Goal: Transaction & Acquisition: Purchase product/service

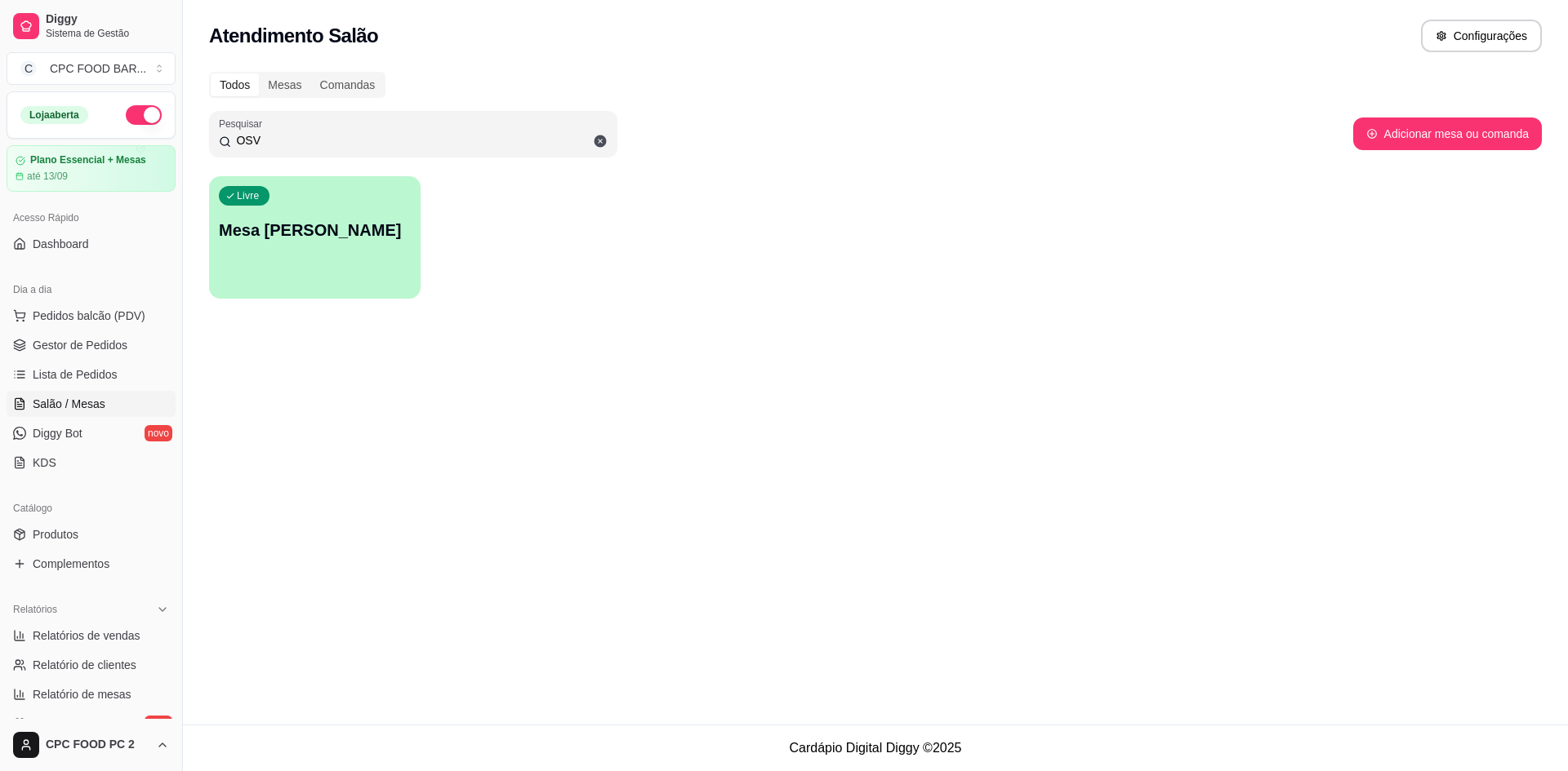
drag, startPoint x: 355, startPoint y: 137, endPoint x: 201, endPoint y: 135, distance: 154.0
click at [201, 135] on div "Todos Mesas Comandas Pesquisar OSV Adicionar mesa ou comanda Livre Mesa [PERSON…" at bounding box center [876, 190] width 1385 height 256
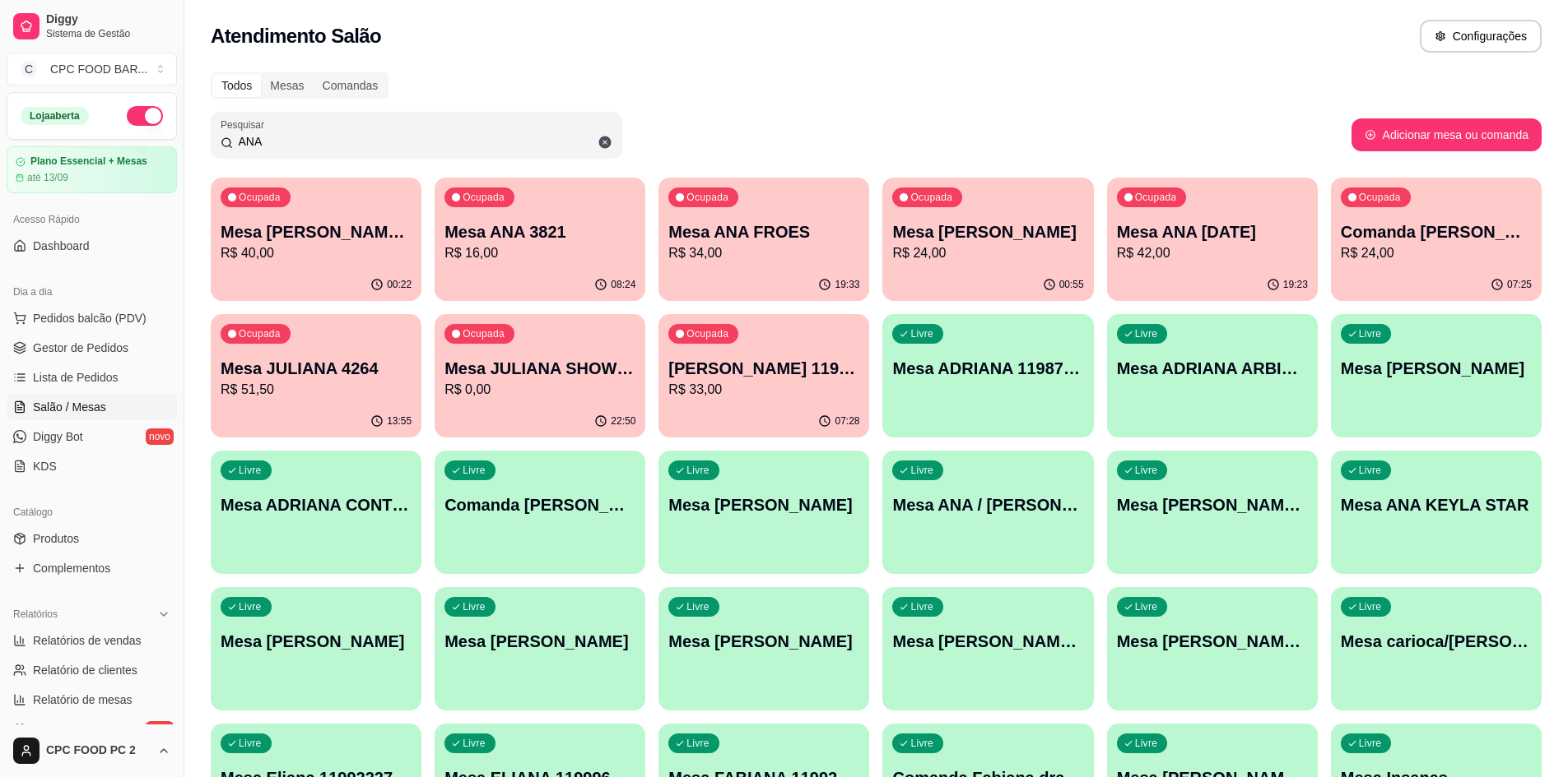
type input "ANA"
click at [791, 235] on p "Mesa ANA FROES" at bounding box center [764, 232] width 185 height 22
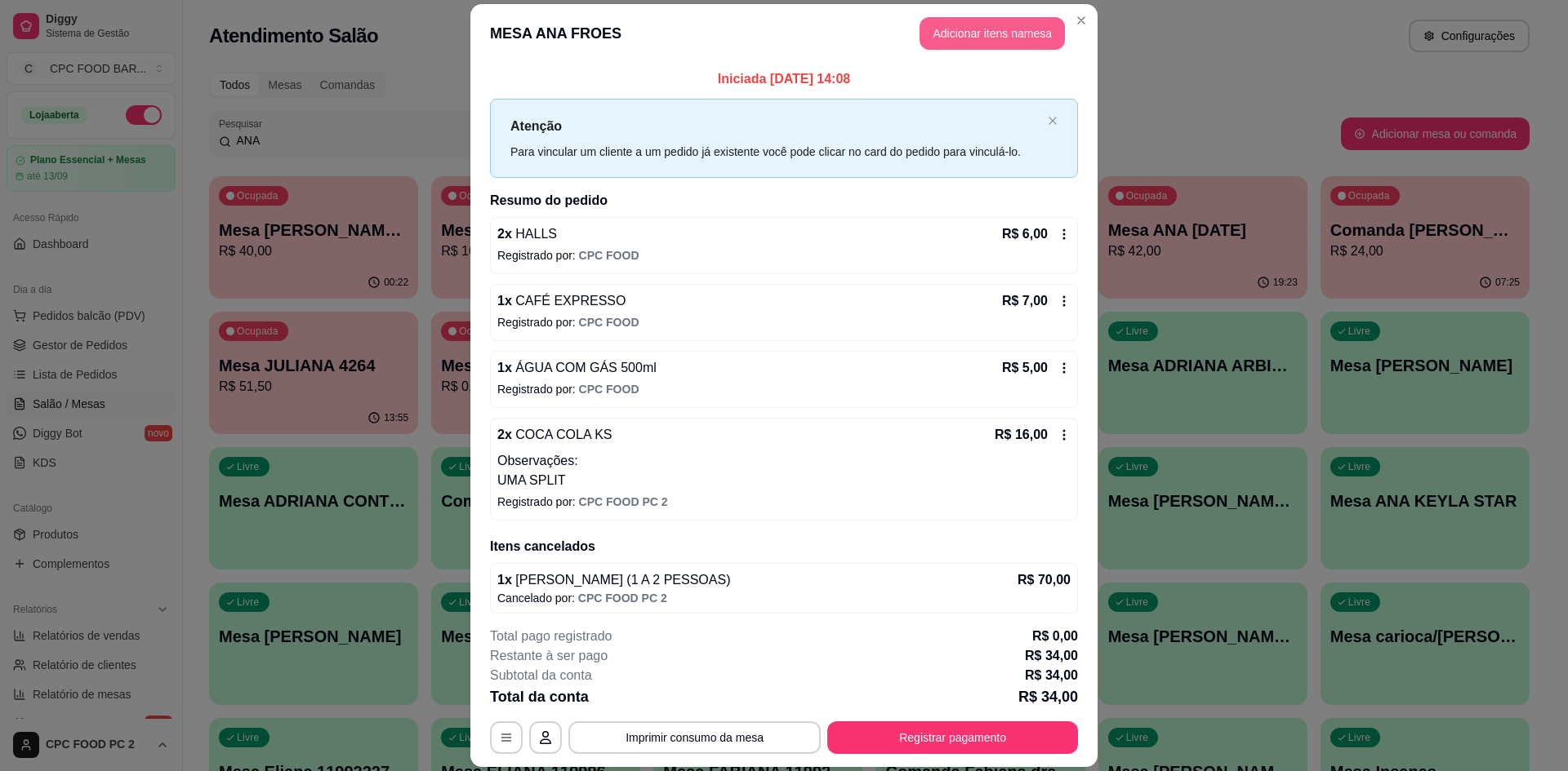
click at [973, 39] on button "Adicionar itens na mesa" at bounding box center [991, 34] width 145 height 33
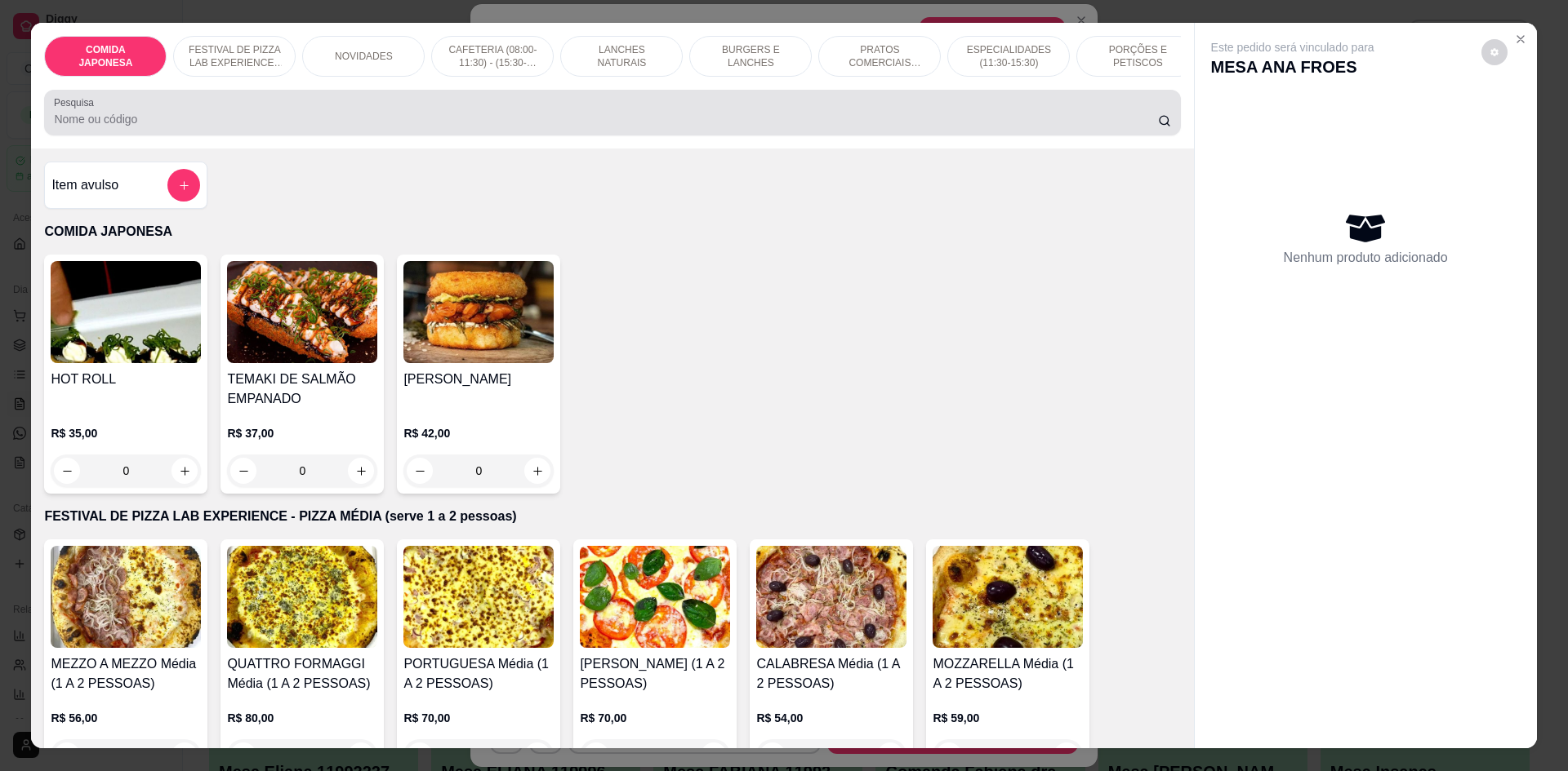
click at [605, 127] on input "Pesquisa" at bounding box center [605, 119] width 1103 height 16
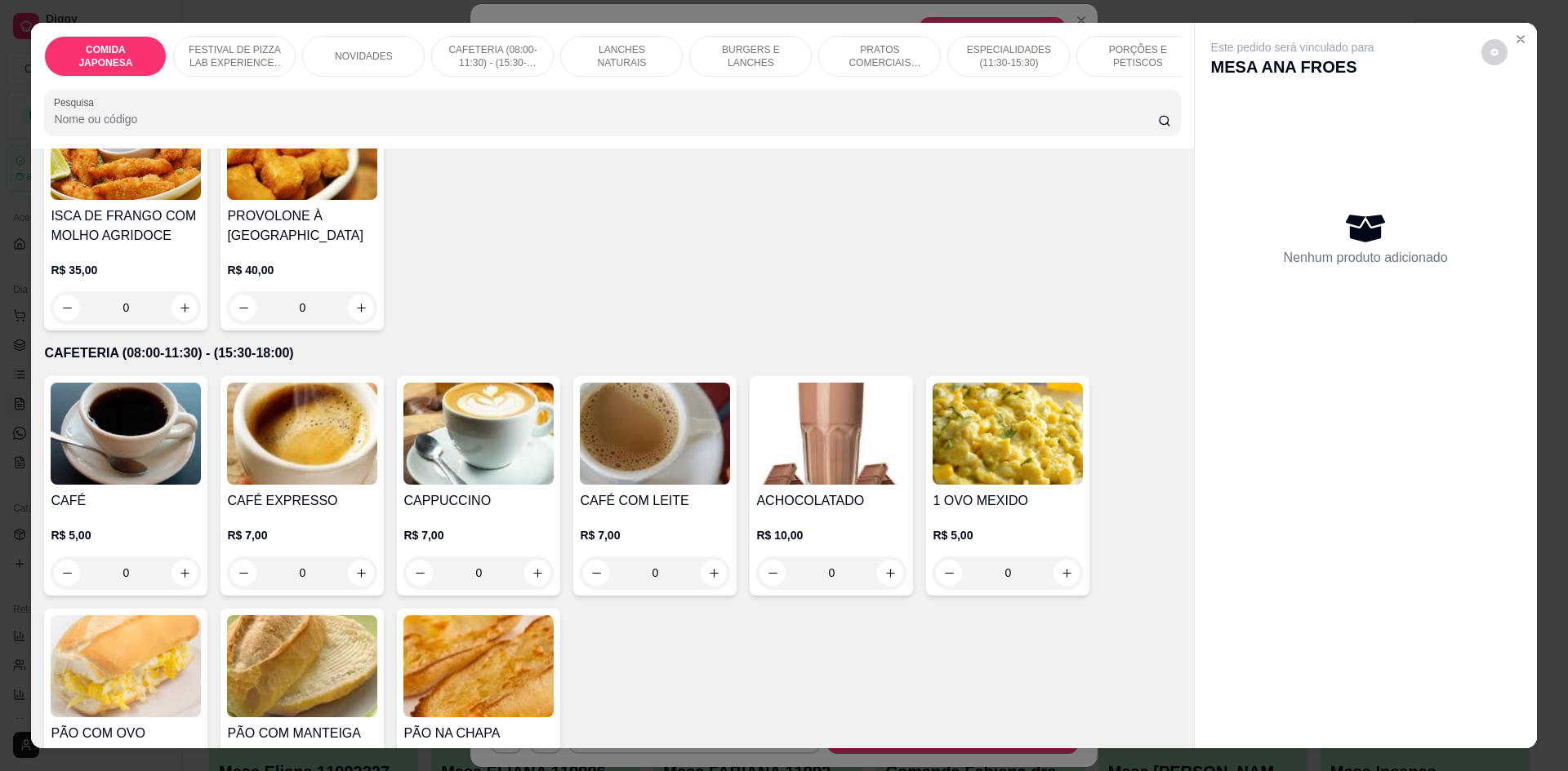
scroll to position [735, 0]
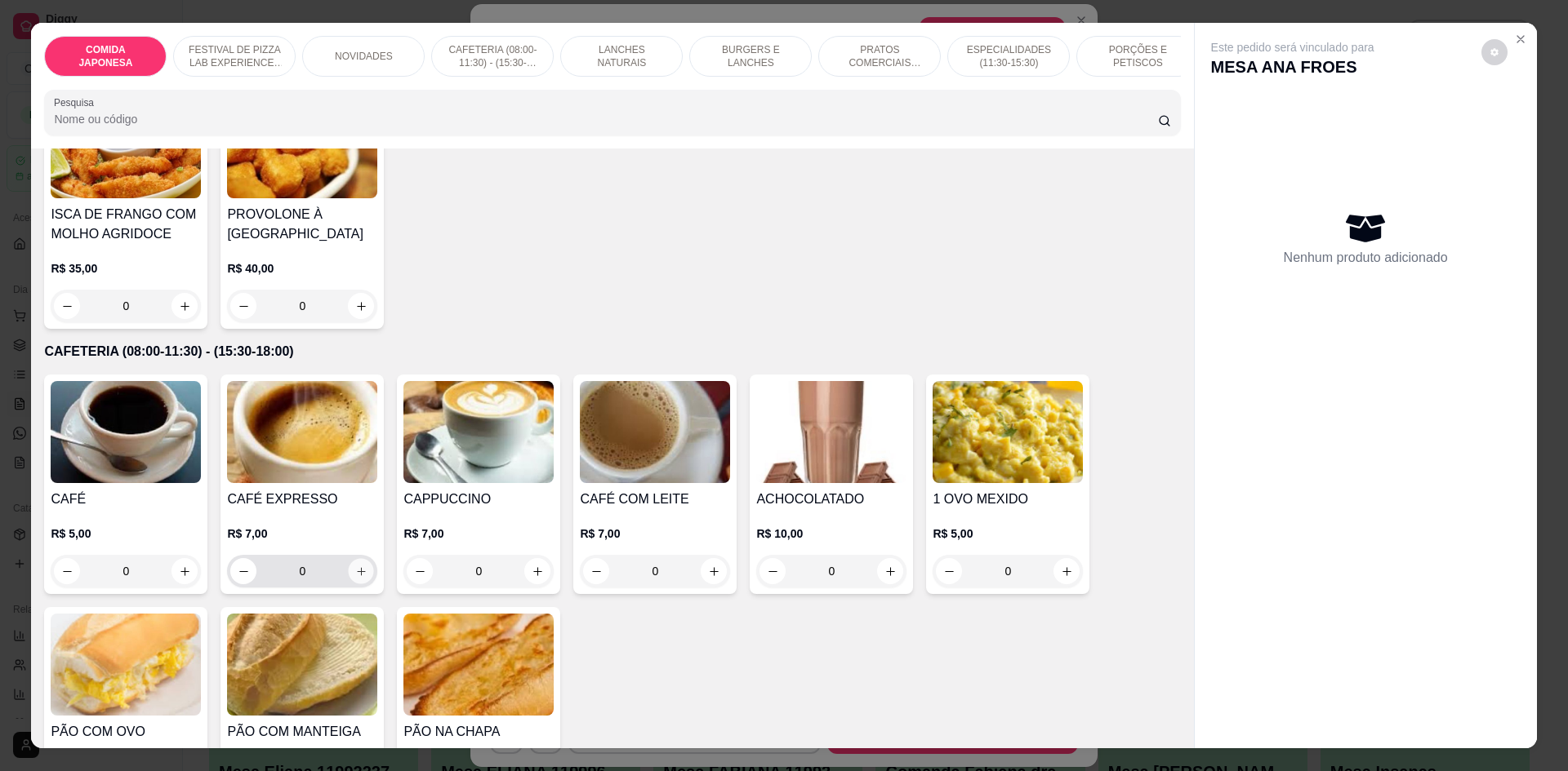
click at [360, 578] on icon "increase-product-quantity" at bounding box center [361, 571] width 12 height 12
type input "1"
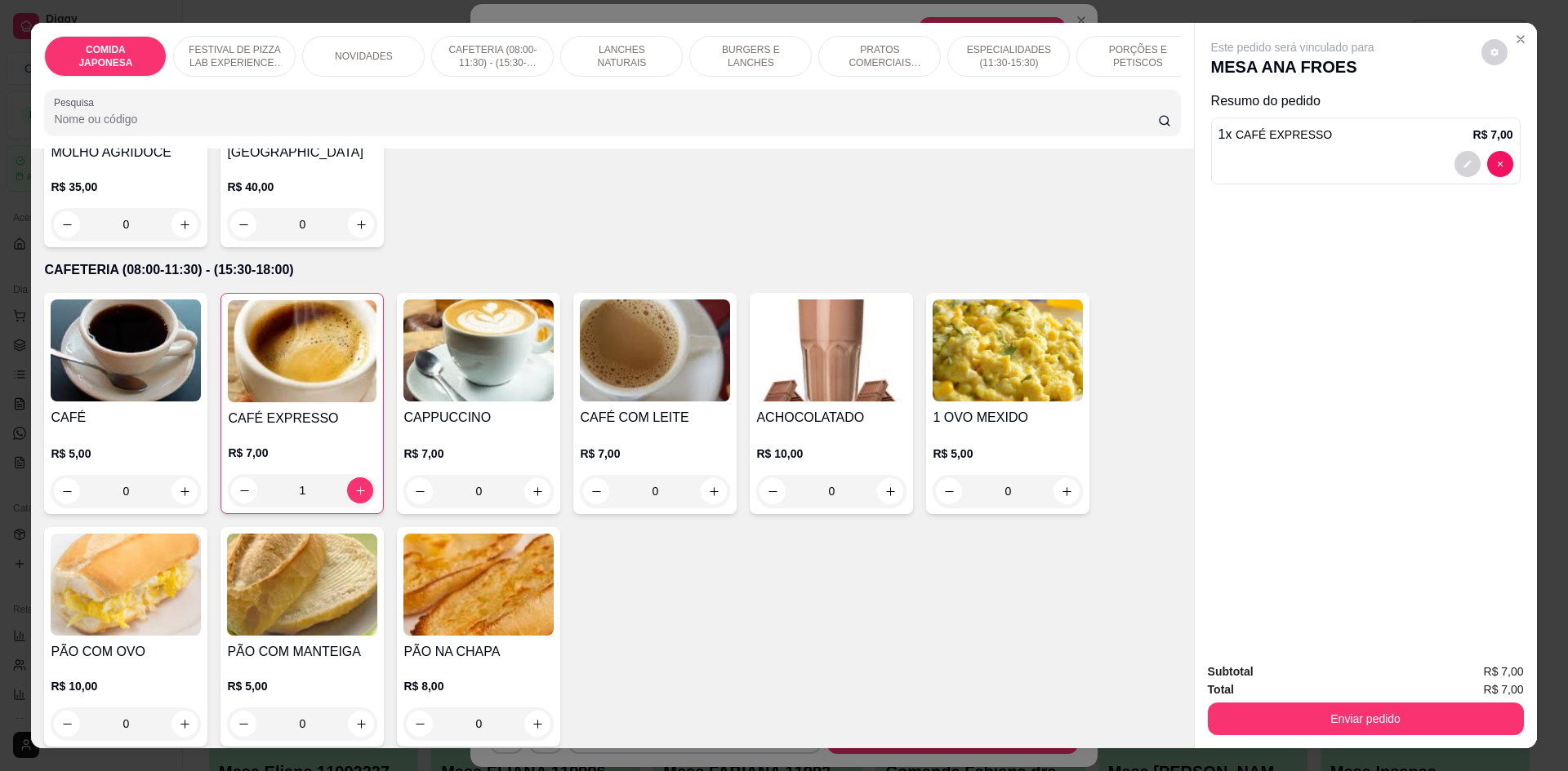
scroll to position [897, 0]
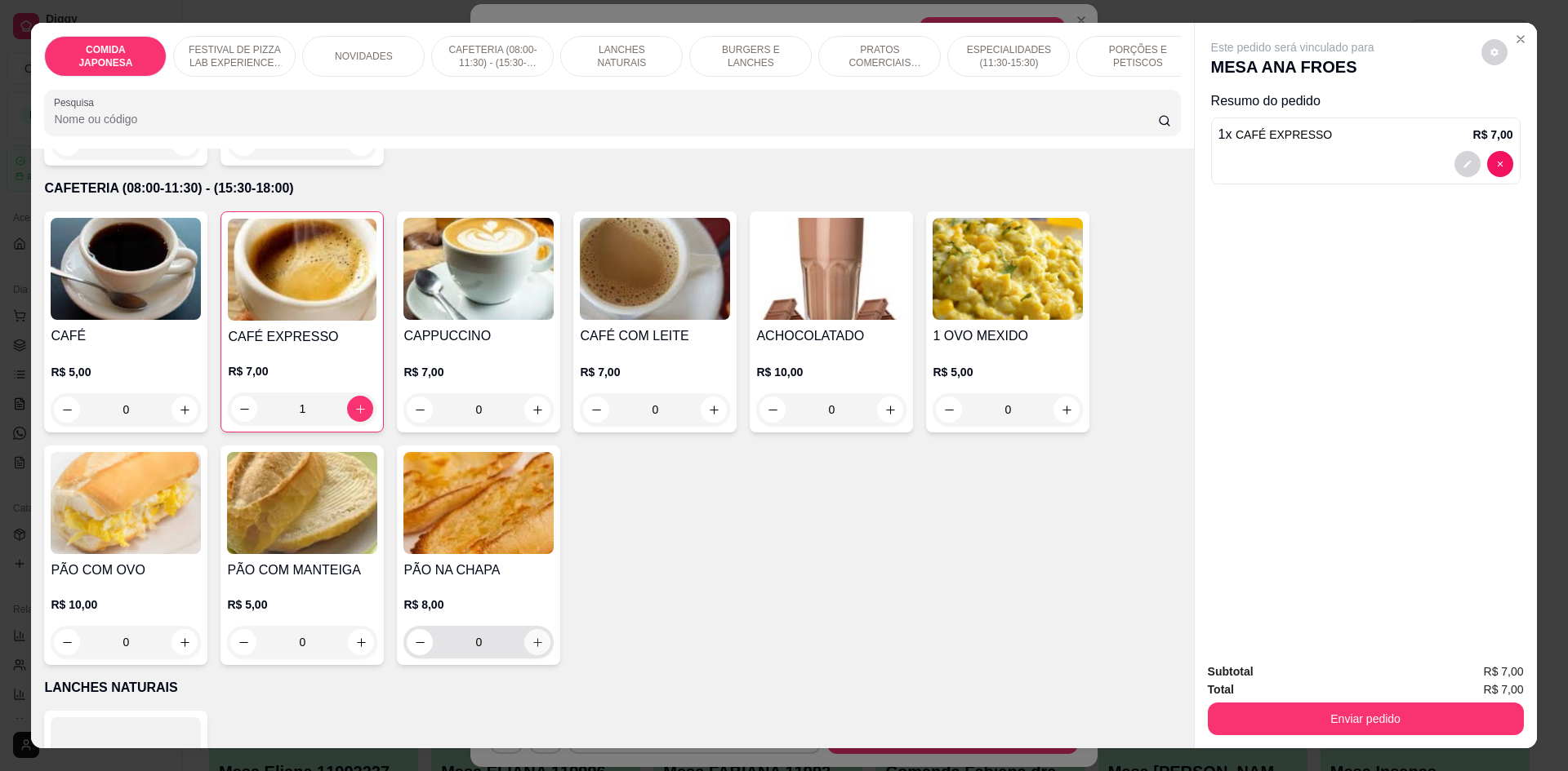
click at [532, 649] on icon "increase-product-quantity" at bounding box center [537, 642] width 12 height 12
type input "1"
click at [314, 127] on input "Pesquisa" at bounding box center [605, 119] width 1103 height 16
click at [179, 650] on icon "increase-product-quantity" at bounding box center [185, 644] width 12 height 12
type input "1"
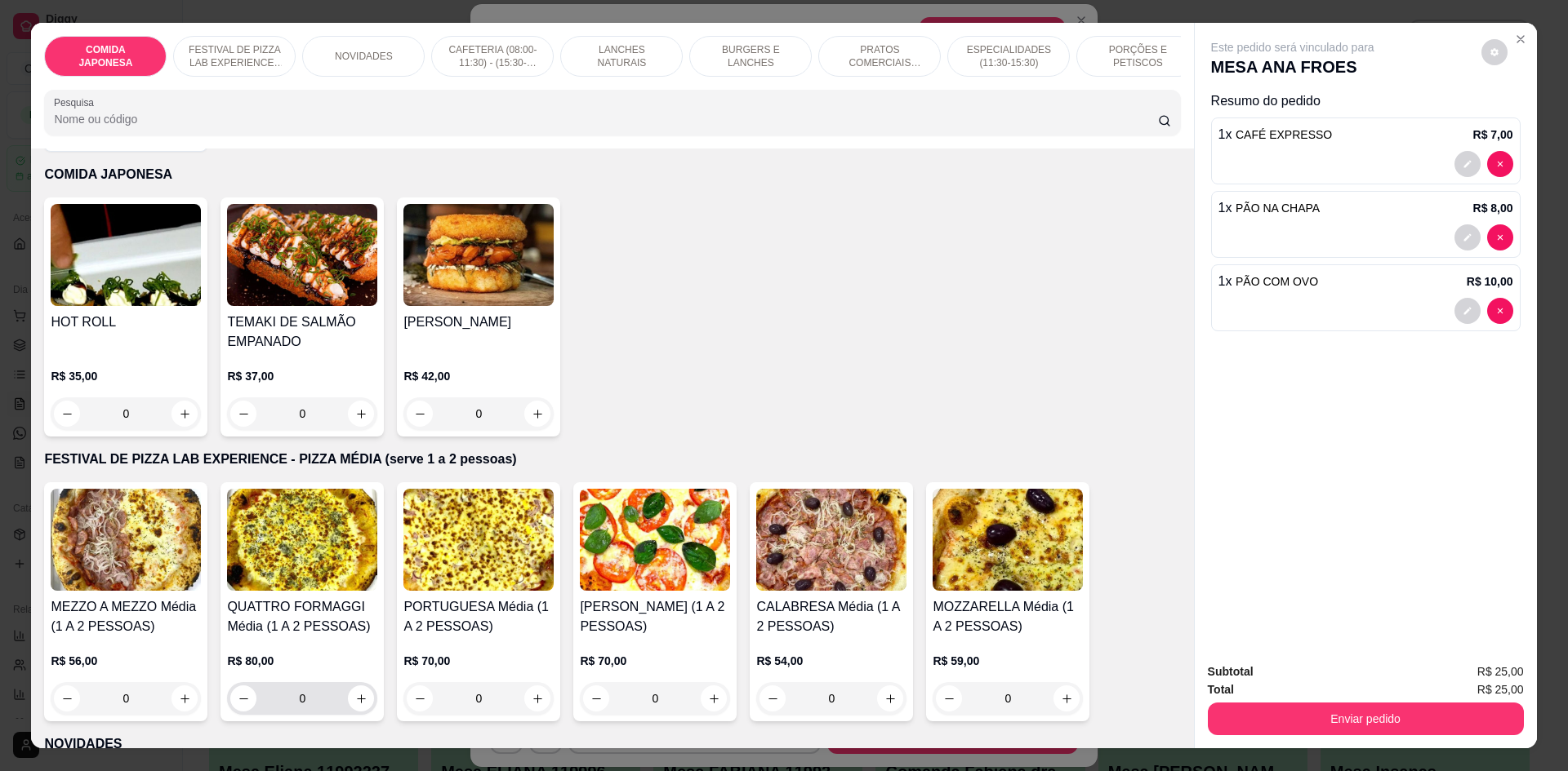
scroll to position [0, 0]
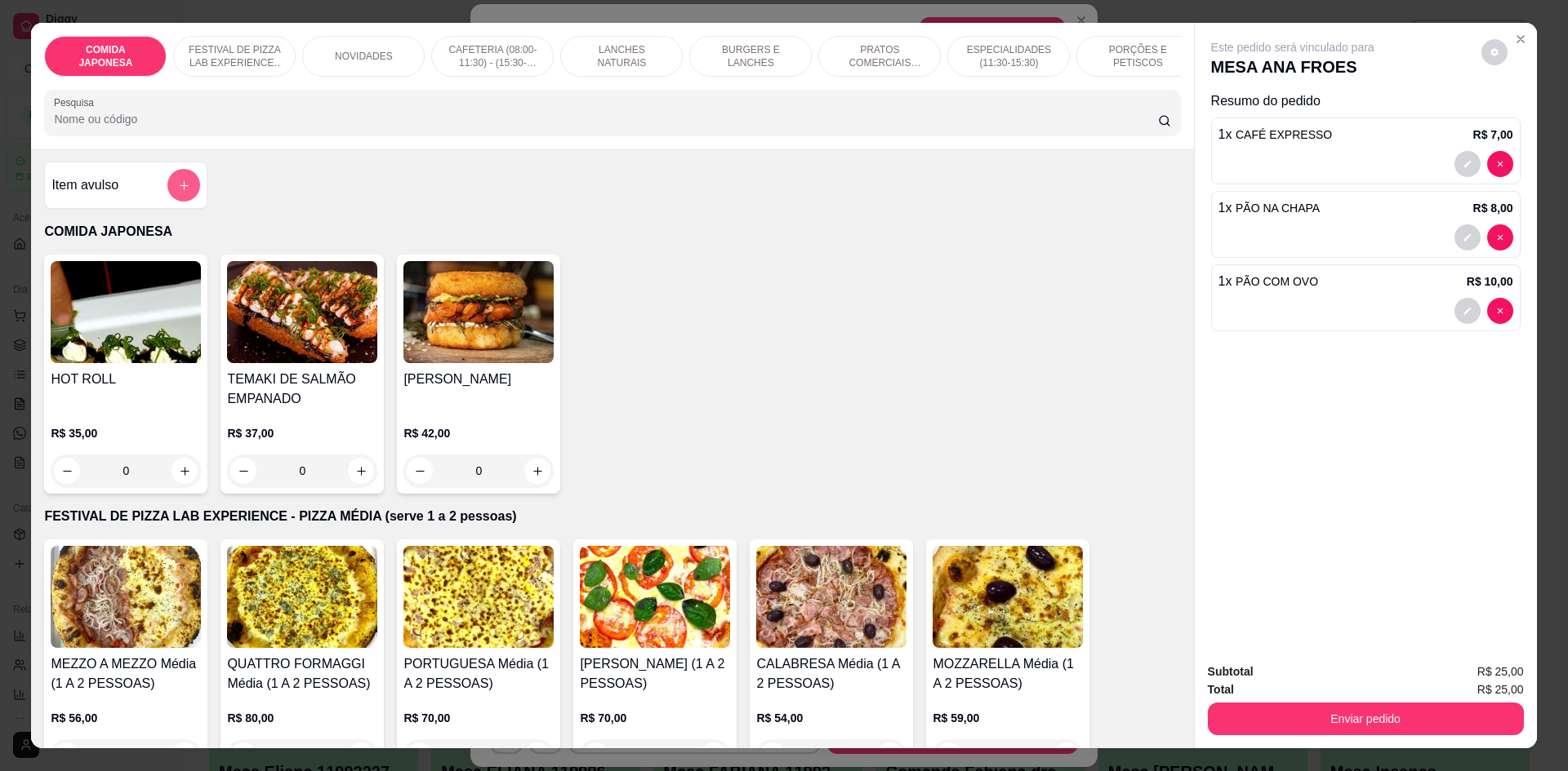
click at [181, 192] on icon "add-separate-item" at bounding box center [184, 186] width 12 height 12
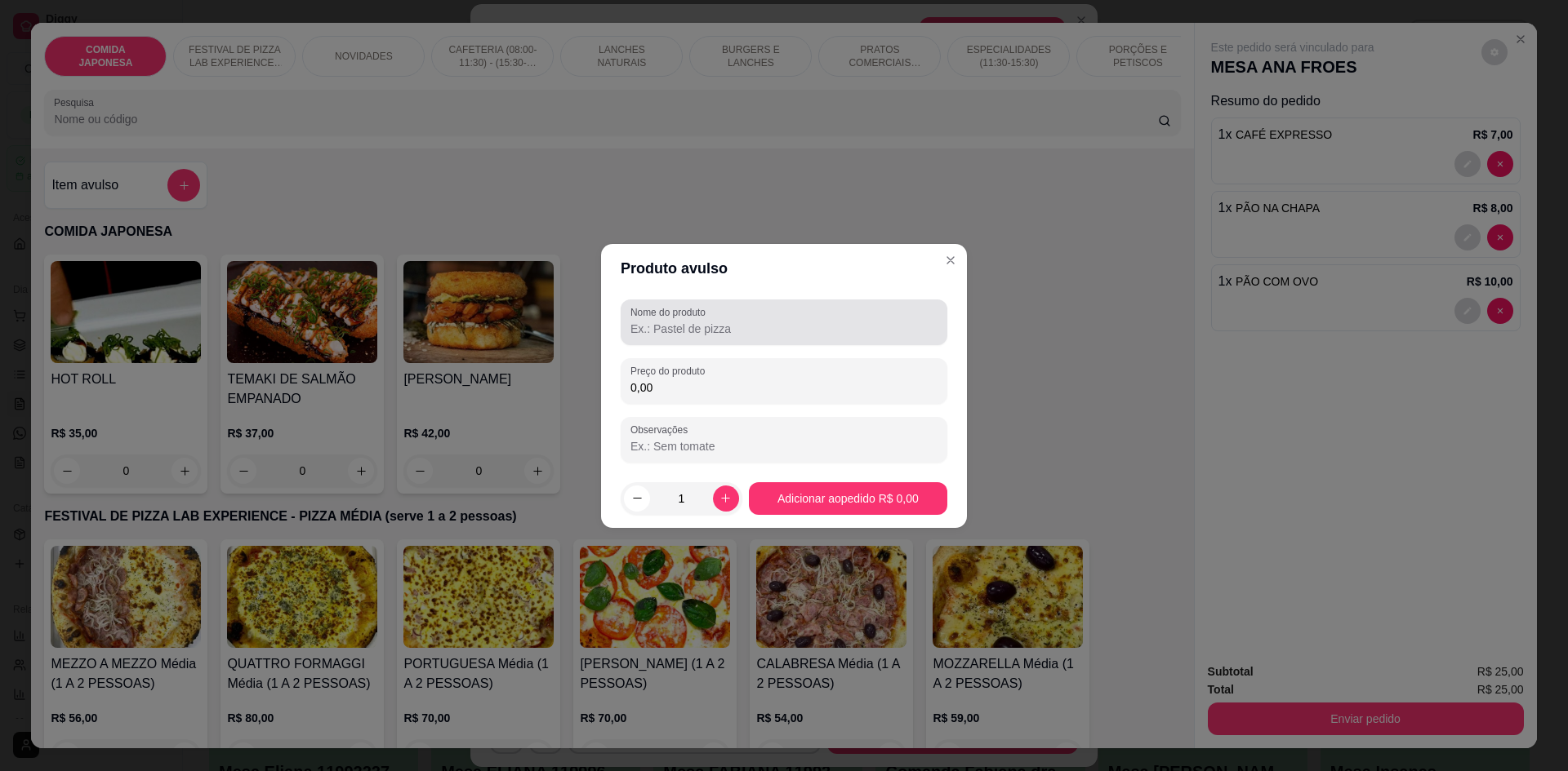
click at [634, 322] on input "Nome do produto" at bounding box center [784, 329] width 307 height 16
type input "CHÁ PÊSSEGO"
click at [690, 379] on input "0,00" at bounding box center [784, 388] width 307 height 16
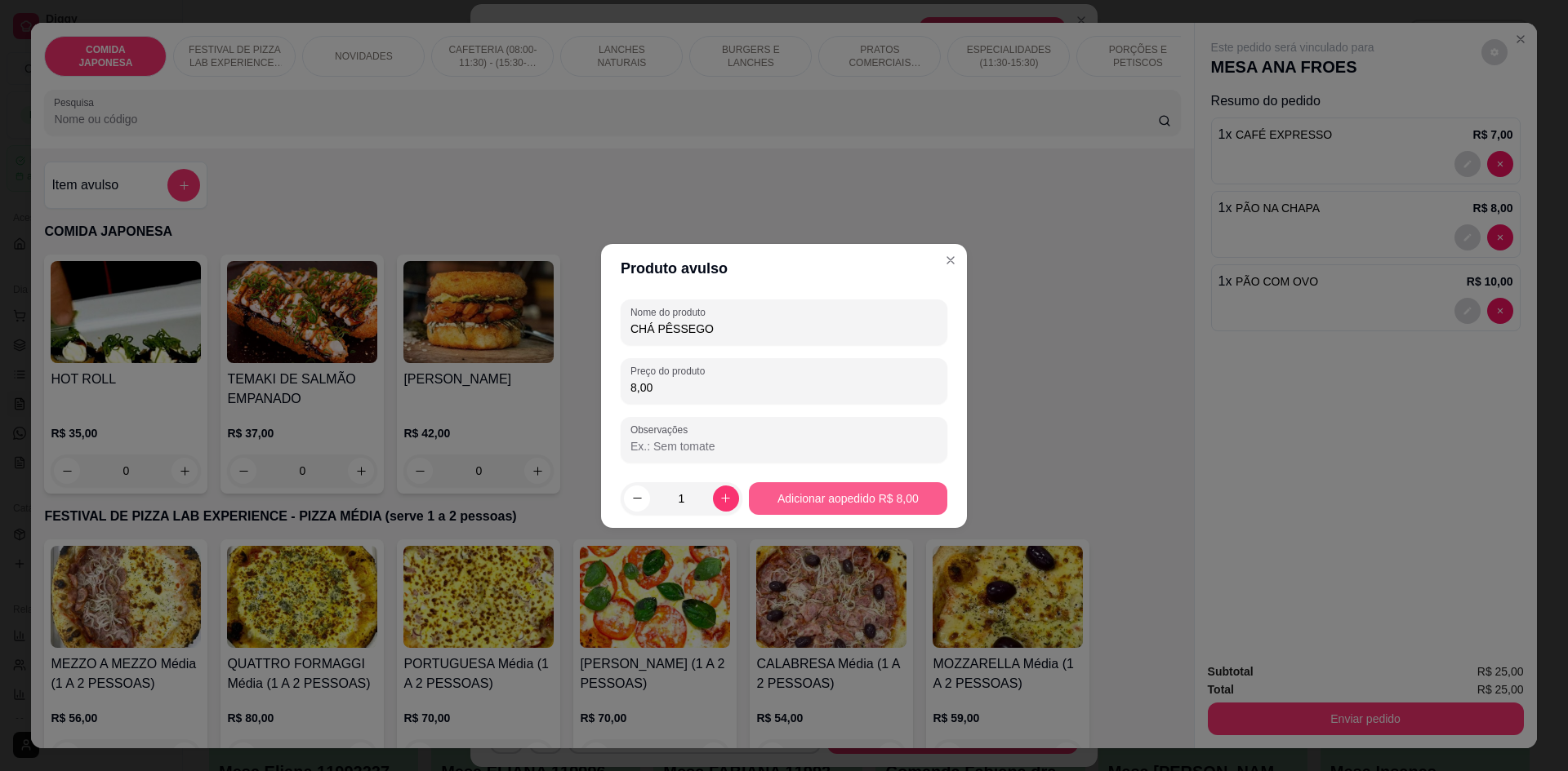
type input "8,00"
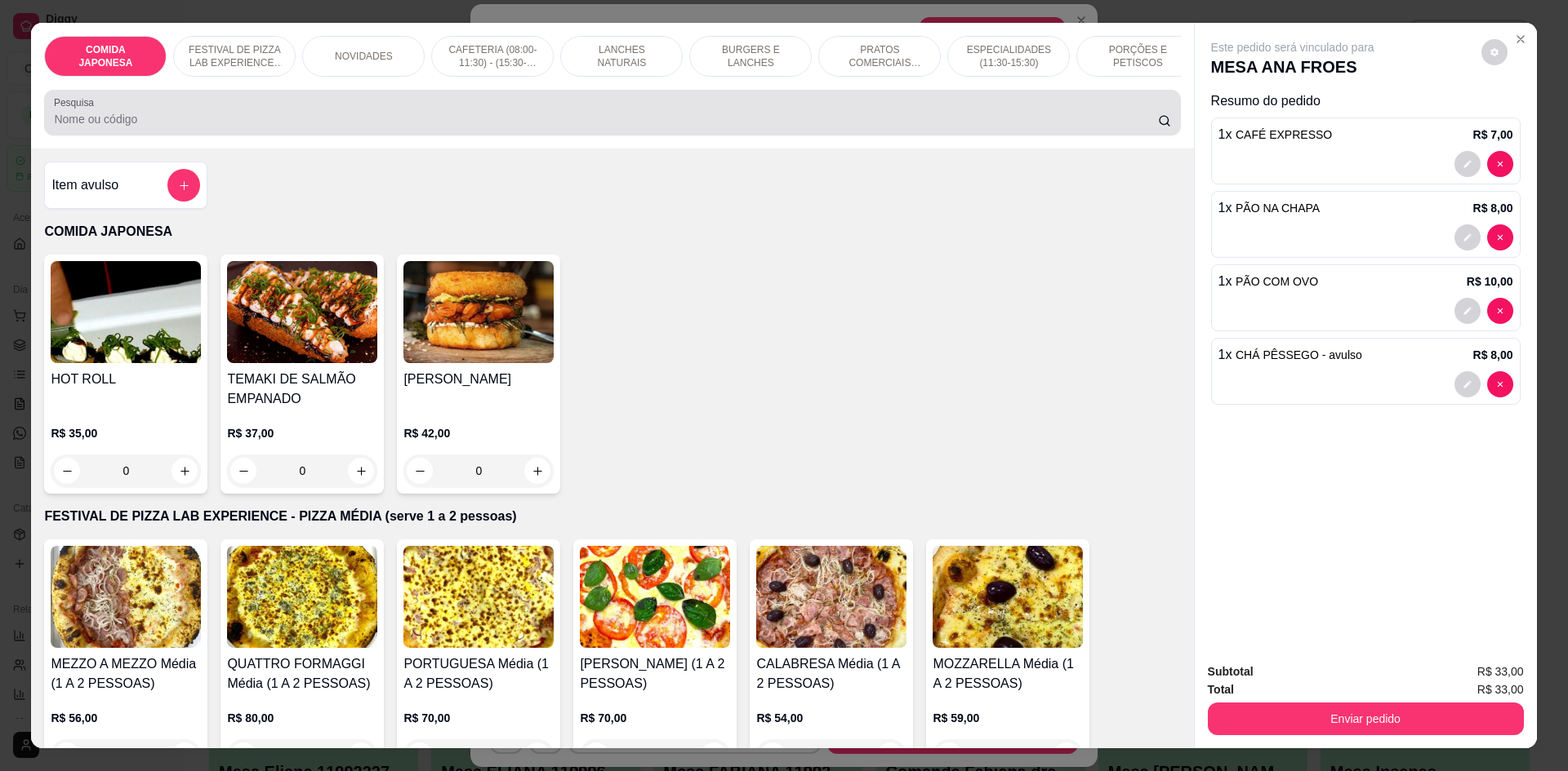
click at [208, 119] on div at bounding box center [612, 112] width 1116 height 33
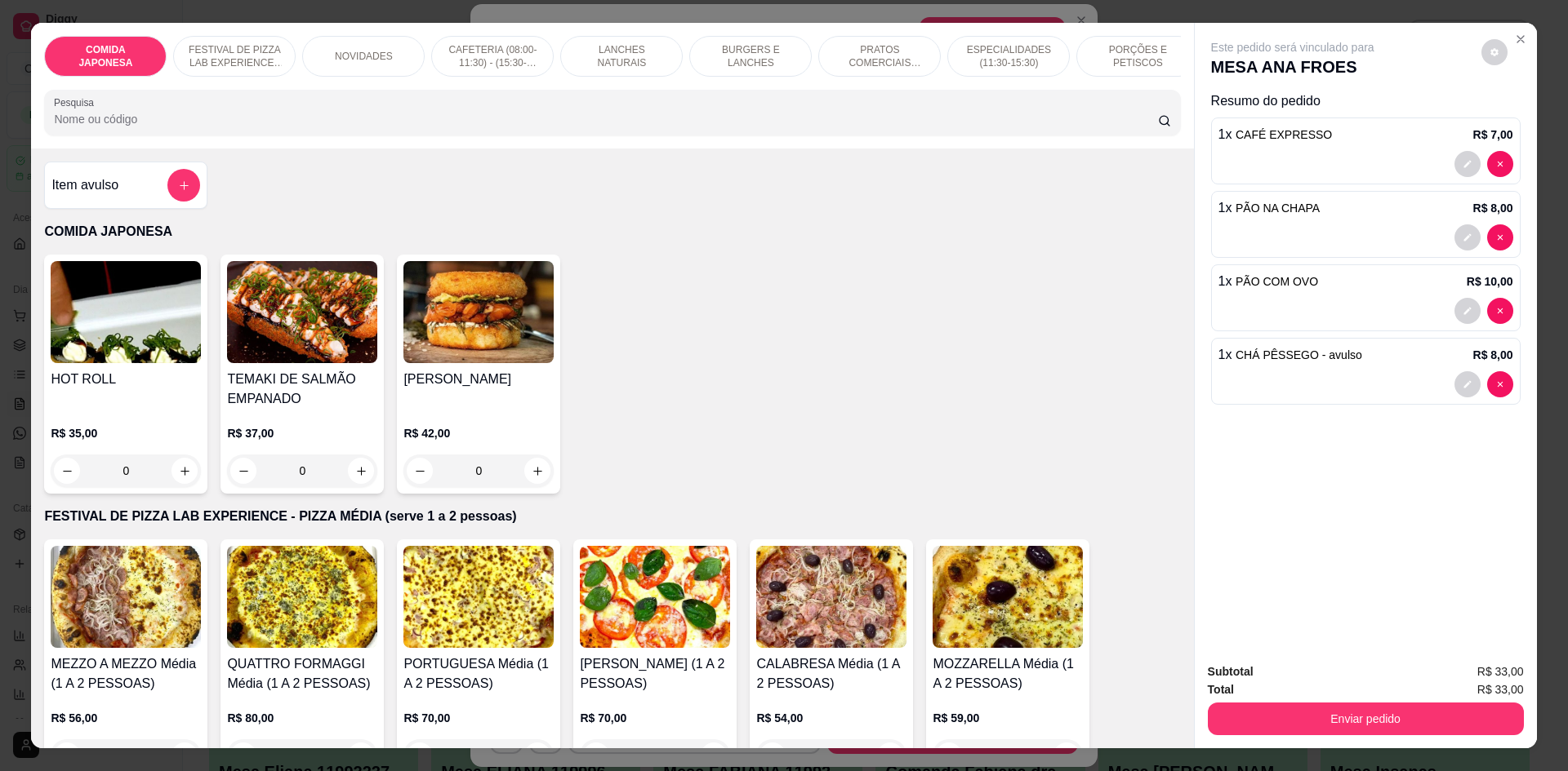
click at [192, 135] on div "Pesquisa" at bounding box center [612, 112] width 1136 height 46
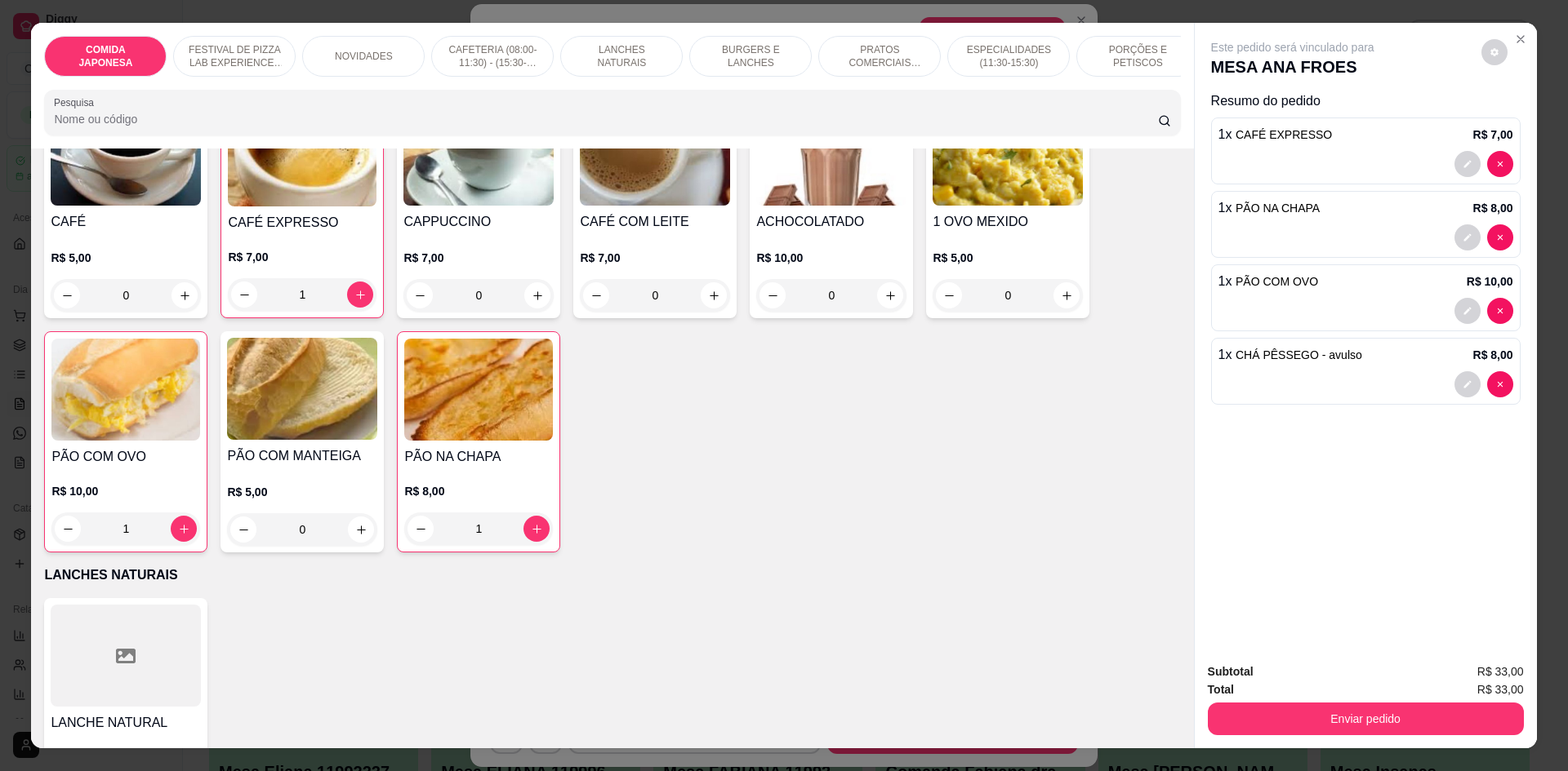
scroll to position [1061, 0]
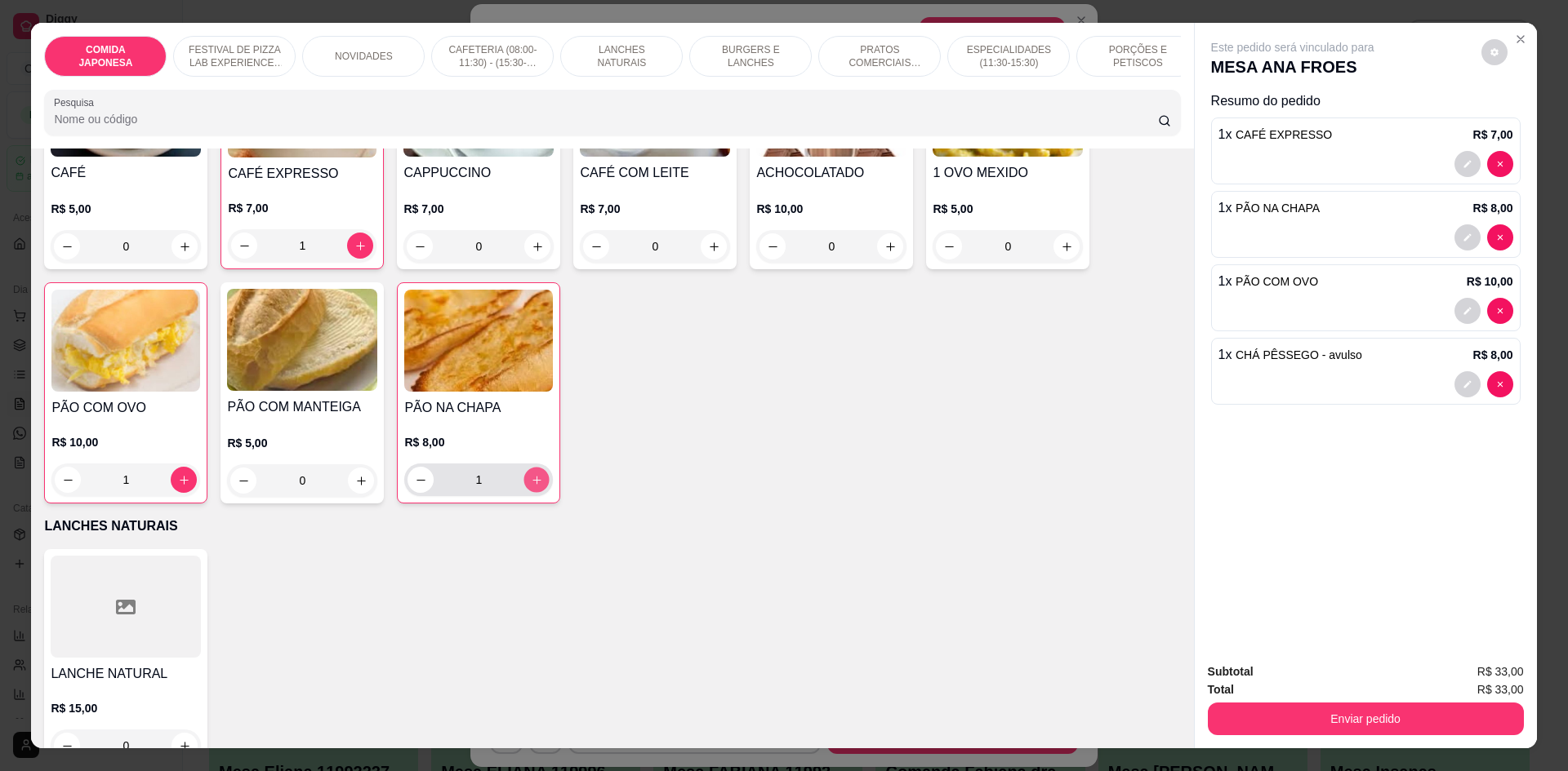
click at [531, 486] on icon "increase-product-quantity" at bounding box center [536, 480] width 12 height 12
type input "2"
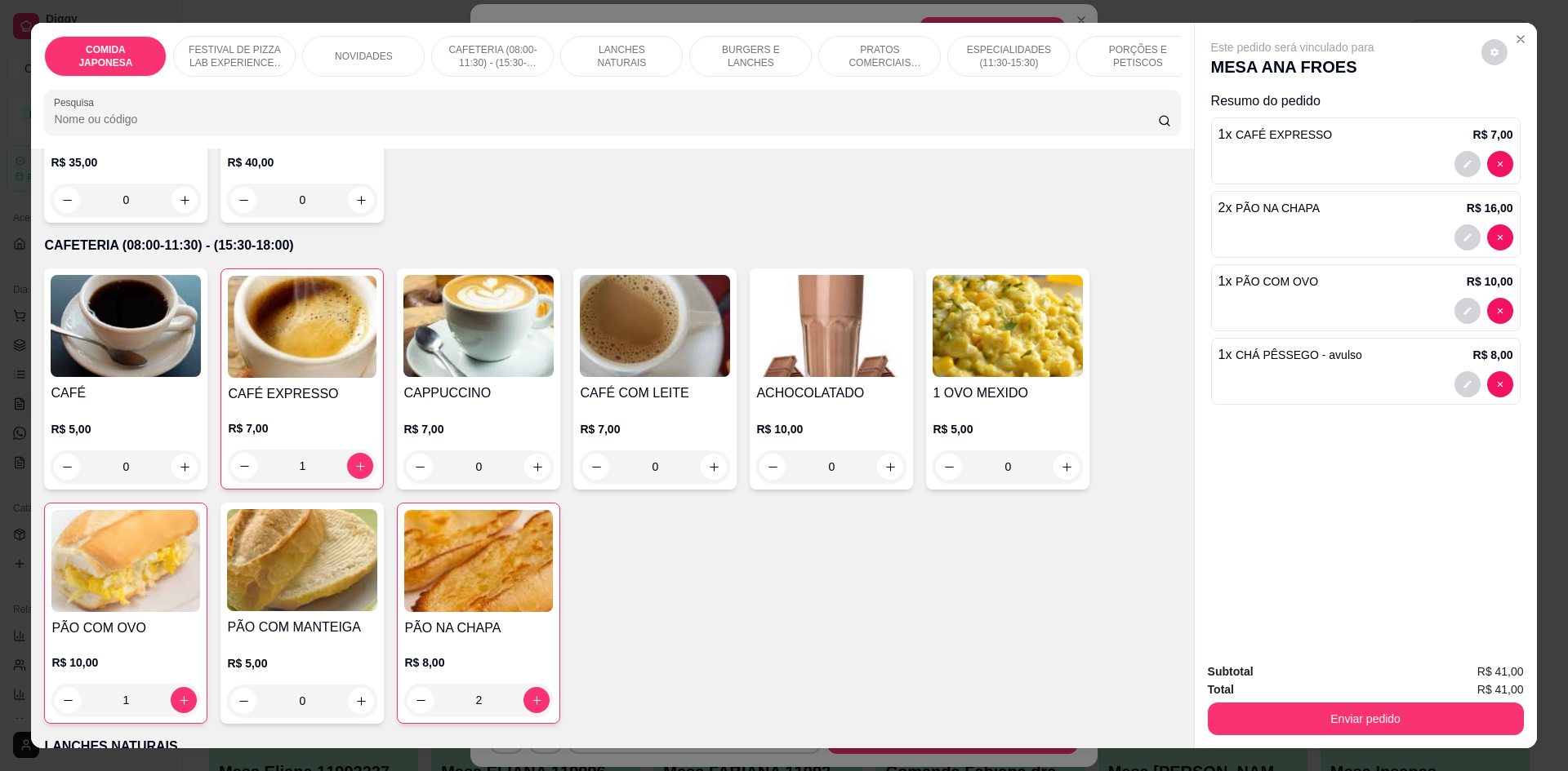
scroll to position [816, 0]
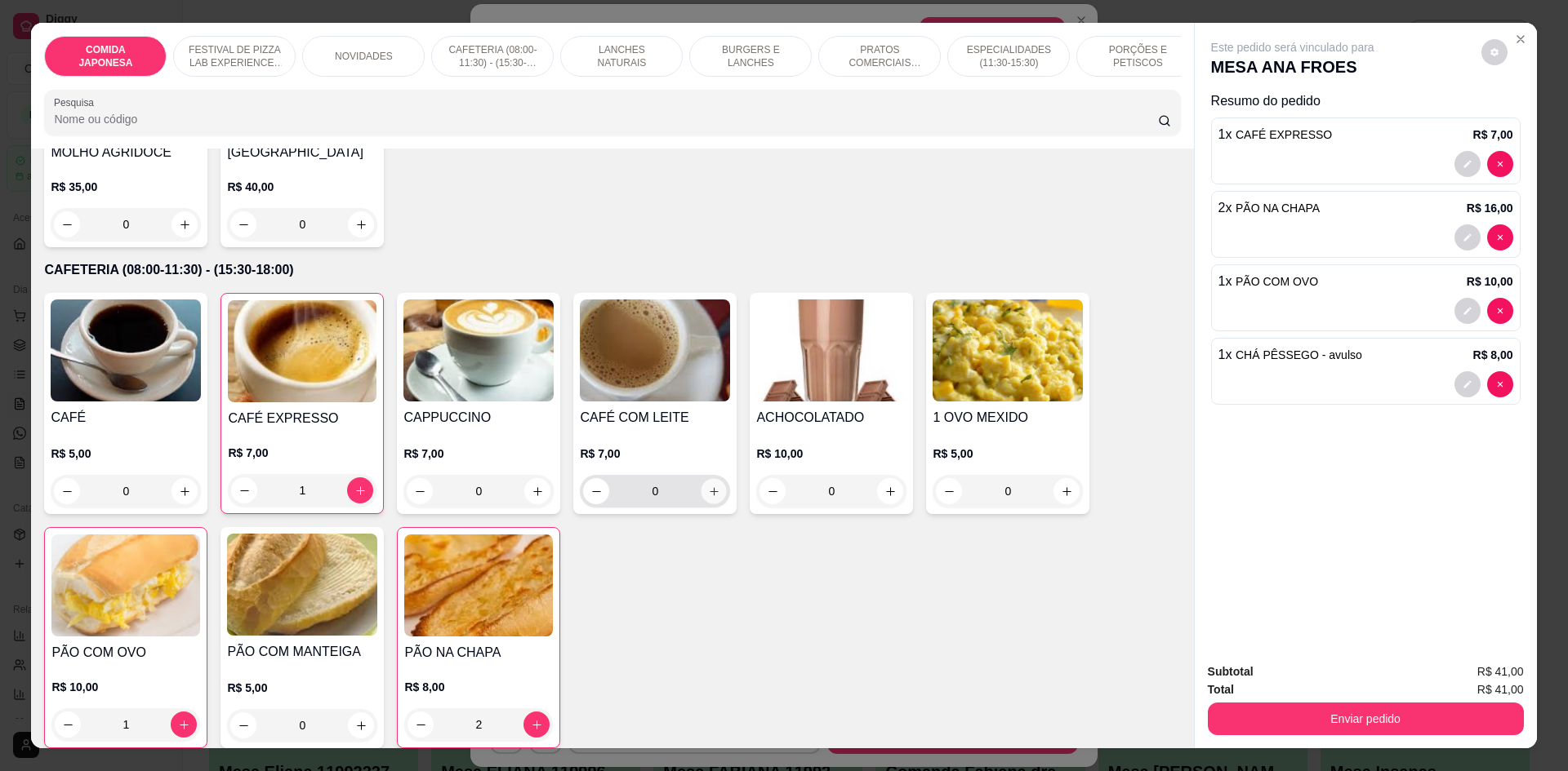
click at [701, 503] on button "increase-product-quantity" at bounding box center [714, 492] width 25 height 25
type input "1"
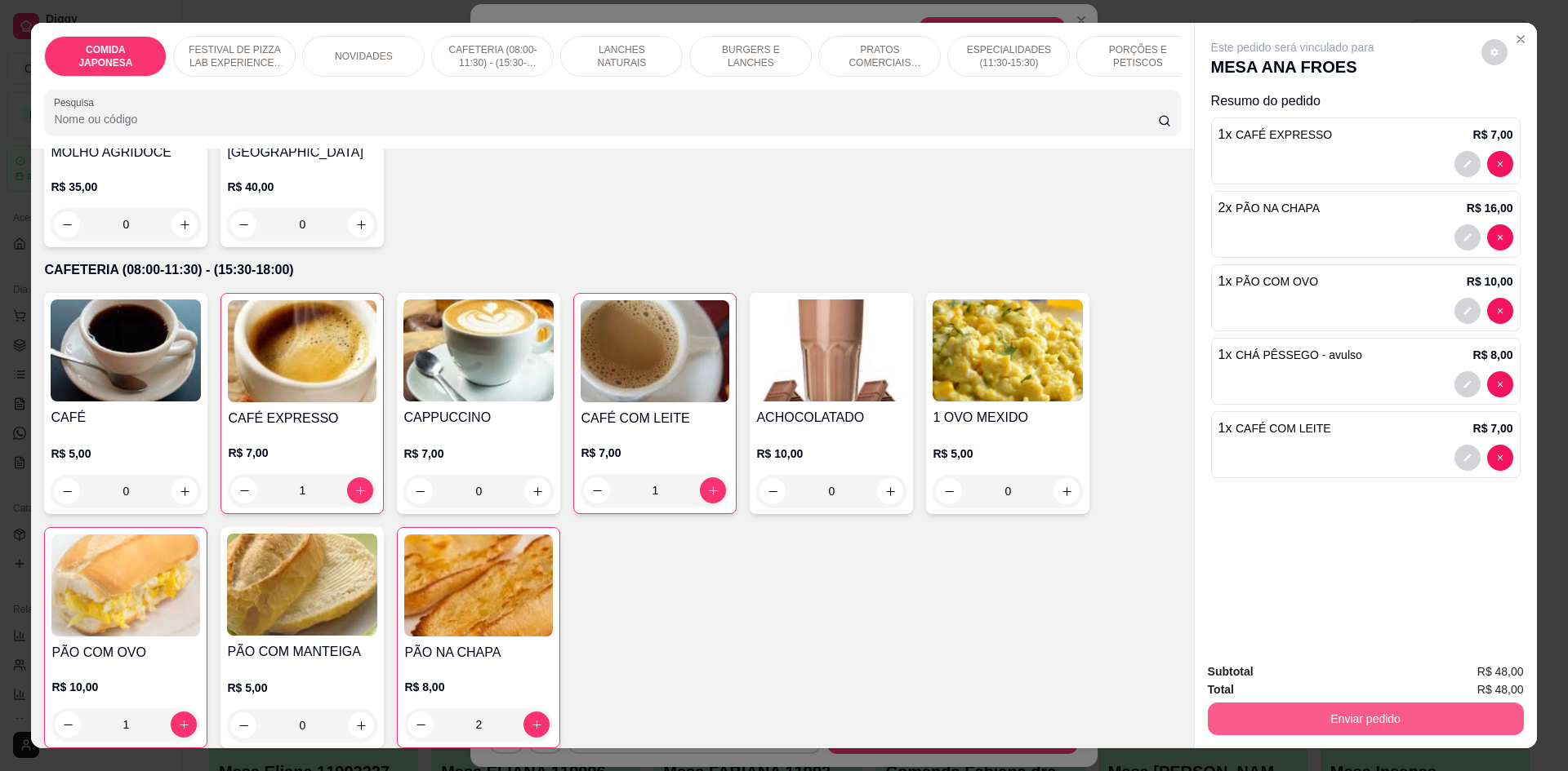
click at [1271, 723] on button "Enviar pedido" at bounding box center [1365, 719] width 316 height 33
click at [1268, 682] on button "Não registrar e enviar pedido" at bounding box center [1311, 679] width 170 height 31
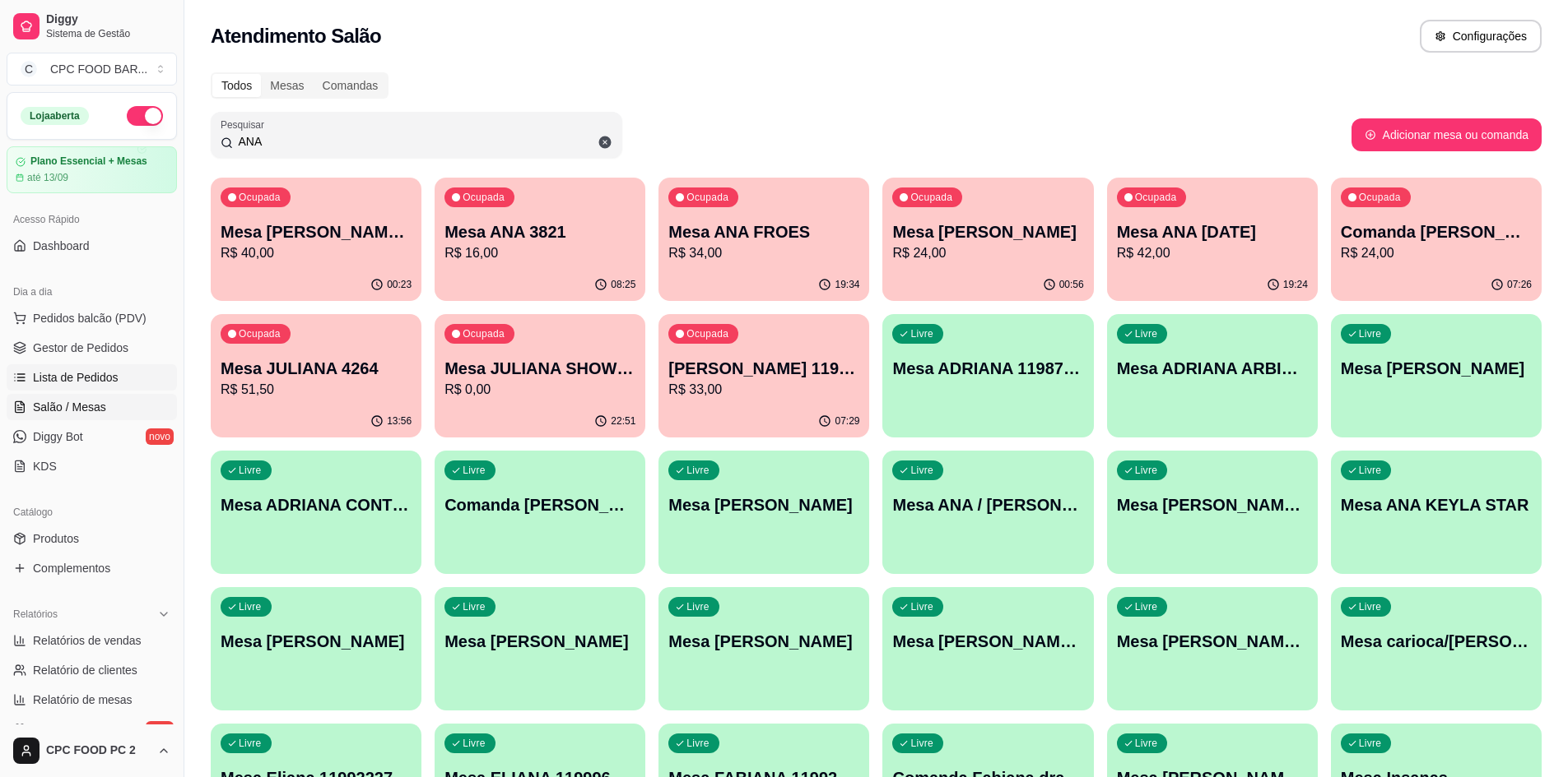
click at [112, 372] on span "Lista de Pedidos" at bounding box center [75, 377] width 85 height 17
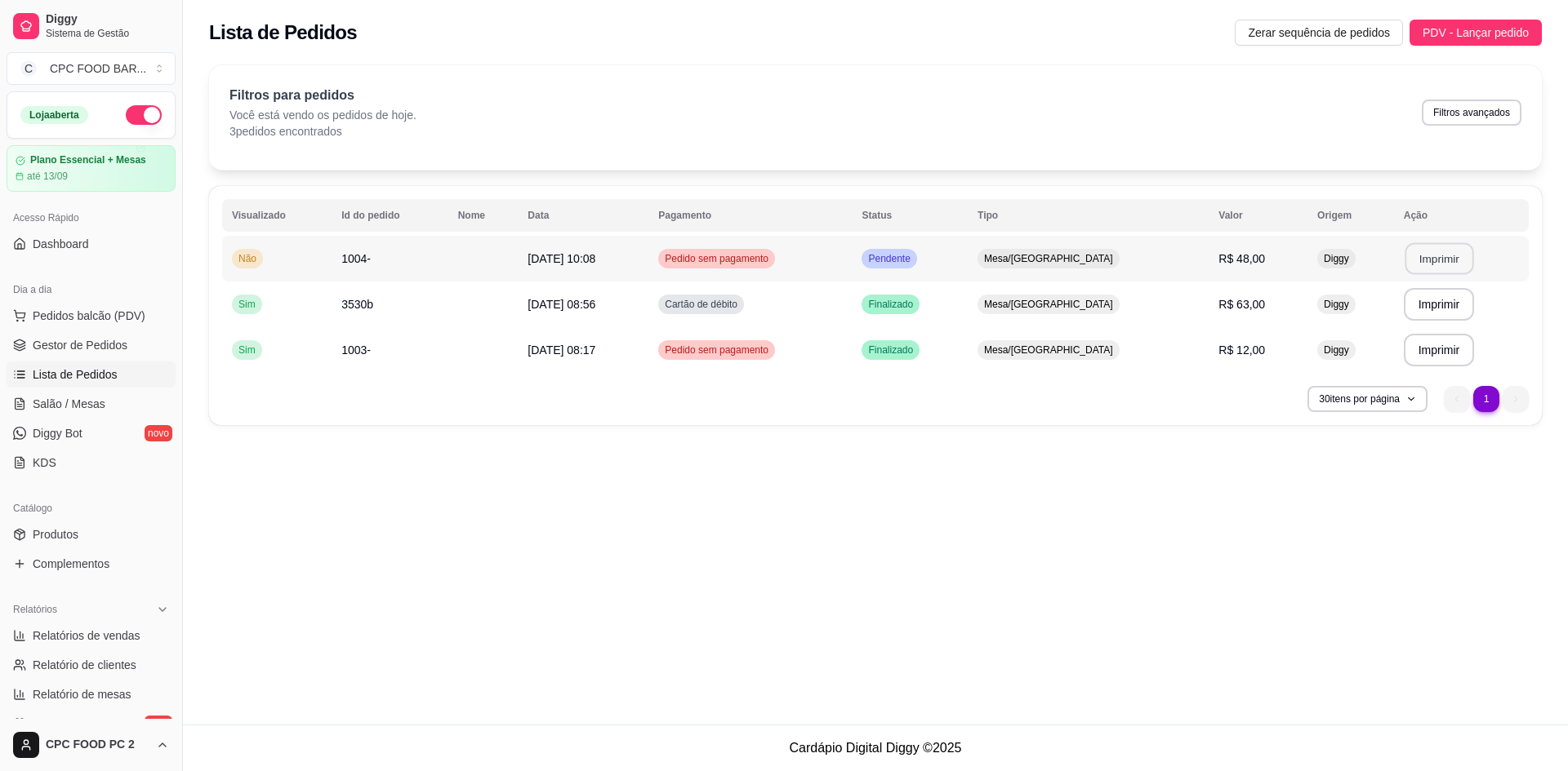
click at [1425, 262] on button "Imprimir" at bounding box center [1439, 259] width 69 height 32
